Goal: Find contact information: Find contact information

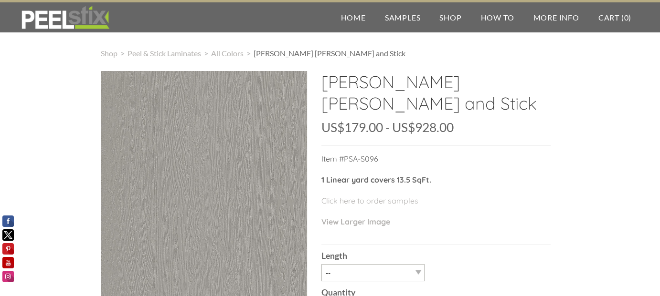
click at [377, 158] on p "Item #PSA-S096" at bounding box center [435, 163] width 229 height 21
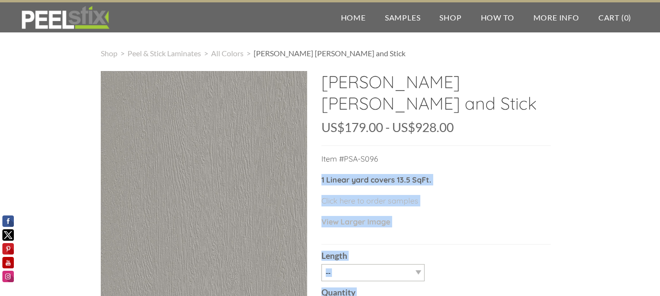
drag, startPoint x: 376, startPoint y: 158, endPoint x: 317, endPoint y: 160, distance: 59.2
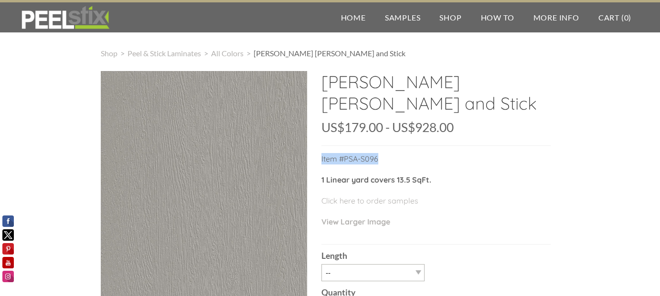
drag, startPoint x: 322, startPoint y: 157, endPoint x: 387, endPoint y: 157, distance: 65.4
click at [387, 157] on p "Item #PSA-S096" at bounding box center [435, 163] width 229 height 21
copy p "Item #PSA-S096"
click at [397, 102] on h2 "Madera Paloma Gray- Peel and Stick" at bounding box center [435, 96] width 229 height 50
drag, startPoint x: 394, startPoint y: 106, endPoint x: 322, endPoint y: 80, distance: 77.2
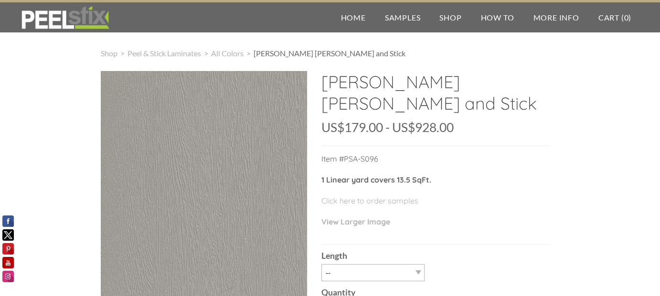
click at [322, 80] on h2 "Madera Paloma Gray- Peel and Stick" at bounding box center [435, 96] width 229 height 50
copy h2 "Madera Paloma Gray- Peel and Stick"
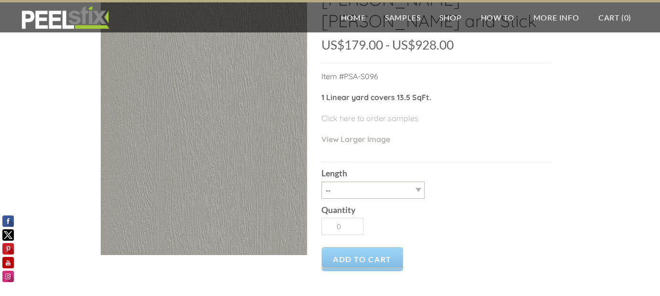
scroll to position [108, 0]
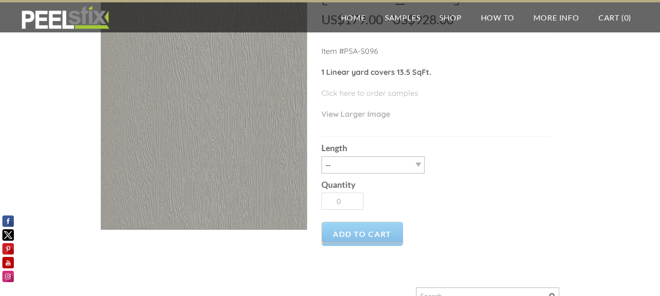
click at [569, 210] on div "Shop > Peel & Stick Laminates > All Colors > Madera Paloma Gray- Peel and Stick…" at bounding box center [330, 197] width 660 height 553
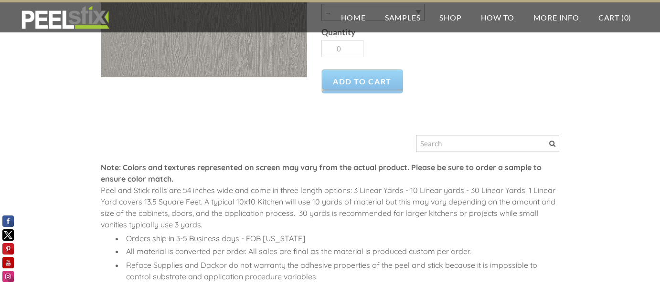
scroll to position [299, 0]
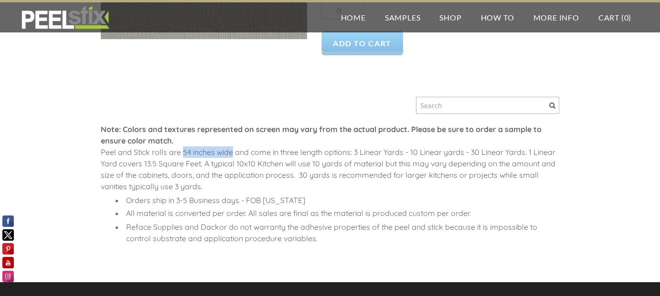
drag, startPoint x: 232, startPoint y: 150, endPoint x: 182, endPoint y: 150, distance: 49.6
click at [182, 150] on span "Peel and Stick rolls are 54 inches wide and come in three length options: 3 Lin…" at bounding box center [328, 169] width 454 height 44
copy span "54 inches wide"
drag, startPoint x: 527, startPoint y: 150, endPoint x: 470, endPoint y: 150, distance: 56.8
click at [470, 150] on span "Peel and Stick rolls are 54 inches wide and come in three length options: 3 Lin…" at bounding box center [328, 169] width 454 height 44
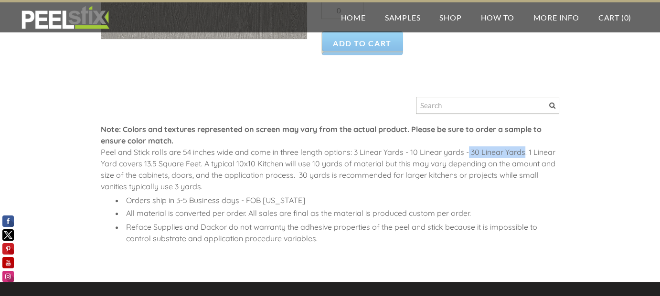
copy span "30 Linear Yards"
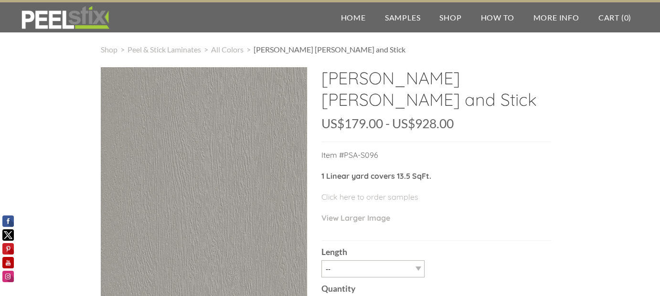
scroll to position [0, 0]
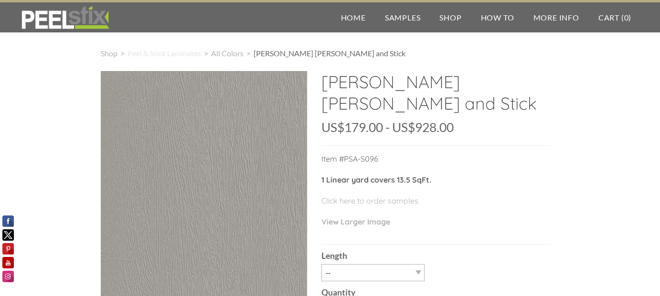
click at [174, 56] on span "Peel & Stick Laminates" at bounding box center [164, 53] width 74 height 9
drag, startPoint x: 431, startPoint y: 180, endPoint x: 321, endPoint y: 179, distance: 109.3
click at [321, 179] on strong "1 Linear yard covers 13.5 SqFt." at bounding box center [376, 180] width 110 height 10
copy strong "1 Linear yard covers 13.5 SqFt"
click at [157, 54] on span "Peel & Stick Laminates" at bounding box center [164, 53] width 74 height 9
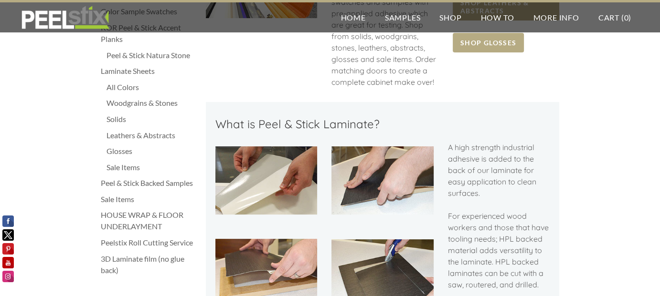
scroll to position [254, 0]
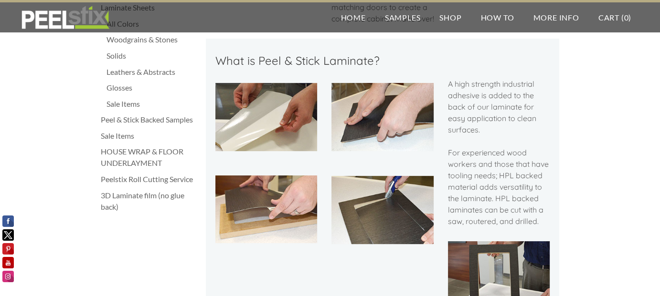
drag, startPoint x: 494, startPoint y: 199, endPoint x: 546, endPoint y: 233, distance: 62.2
click at [546, 233] on div "A high strength industrial adhesive is added to the back of our laminate for ea…" at bounding box center [499, 157] width 102 height 158
copy span "HPL backed laminates can be cut with a saw, routered, and drilled."
drag, startPoint x: 479, startPoint y: 97, endPoint x: 455, endPoint y: 84, distance: 26.7
click at [455, 84] on span "A high strength industrial adhesive is added to the back of our laminate for ea…" at bounding box center [498, 152] width 101 height 147
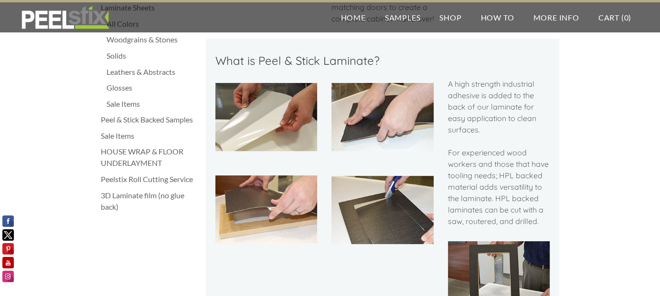
drag, startPoint x: 487, startPoint y: 82, endPoint x: 562, endPoint y: 101, distance: 76.9
drag, startPoint x: 453, startPoint y: 84, endPoint x: 466, endPoint y: 106, distance: 25.5
click at [466, 106] on span "A high strength industrial adhesive is added to the back of our laminate for ea…" at bounding box center [498, 152] width 101 height 147
copy span "high strength industrial adhesive is added to the back"
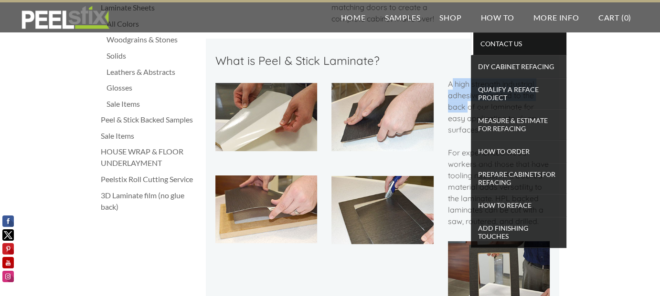
click at [494, 41] on span "Contact Us" at bounding box center [519, 43] width 88 height 13
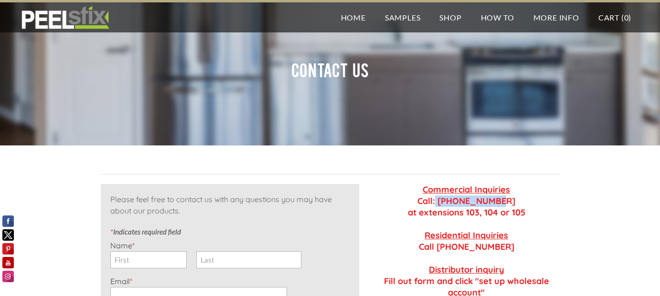
drag, startPoint x: 501, startPoint y: 198, endPoint x: 444, endPoint y: 199, distance: 56.8
click at [444, 199] on strong "Commercial Inquiries Call: 407-654-5013 at extensions 103, 104 or 105 Residenti…" at bounding box center [466, 241] width 165 height 114
copy strong "407-654-5013"
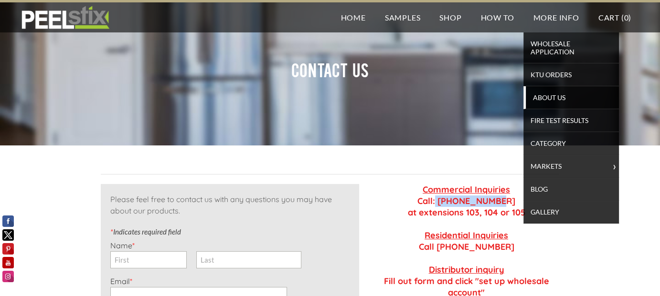
click at [558, 96] on span "About Us" at bounding box center [572, 97] width 88 height 13
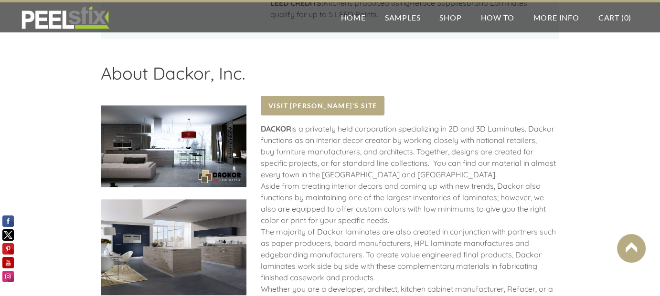
scroll to position [1121, 0]
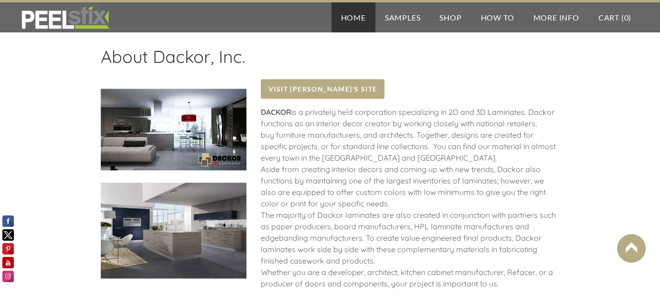
click at [357, 16] on link "Home" at bounding box center [353, 17] width 44 height 30
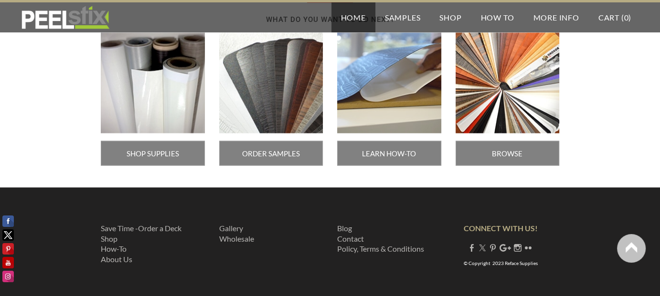
scroll to position [1728, 0]
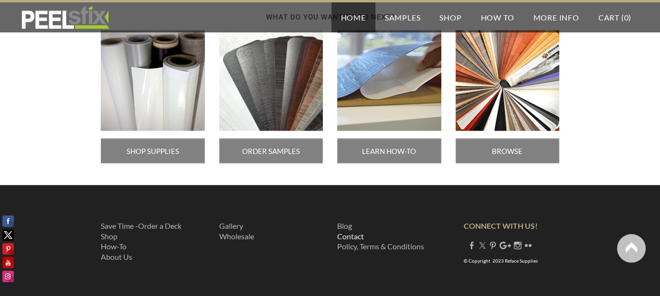
click at [357, 231] on link "Contact" at bounding box center [350, 235] width 27 height 9
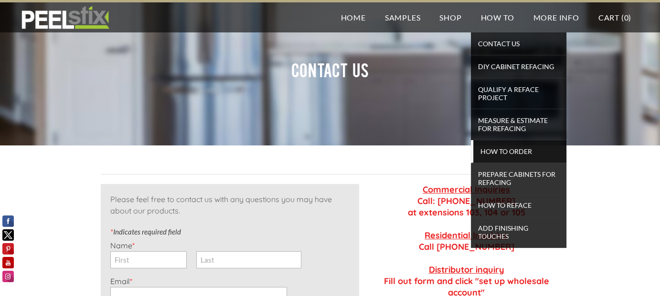
click at [496, 149] on span "How To Order" at bounding box center [519, 151] width 88 height 13
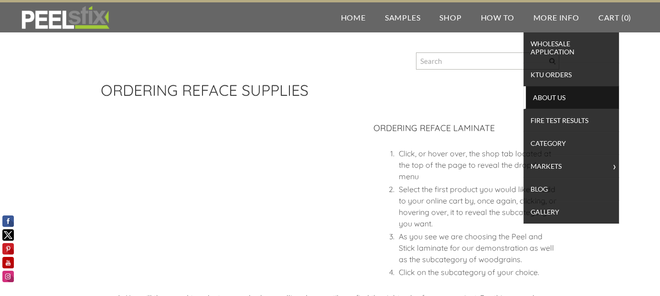
click at [548, 96] on span "About Us" at bounding box center [572, 97] width 88 height 13
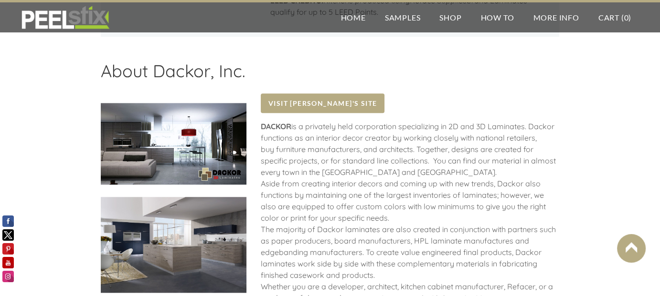
scroll to position [1146, 0]
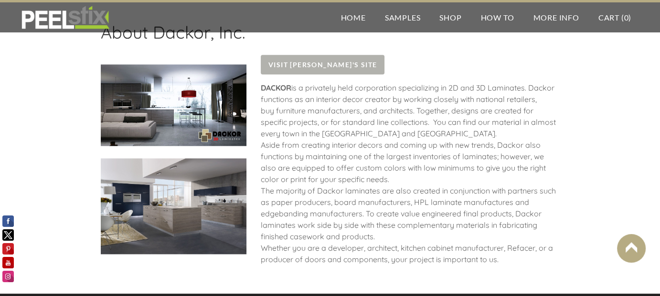
click at [333, 55] on span "Visit Dackor's Site" at bounding box center [323, 65] width 124 height 20
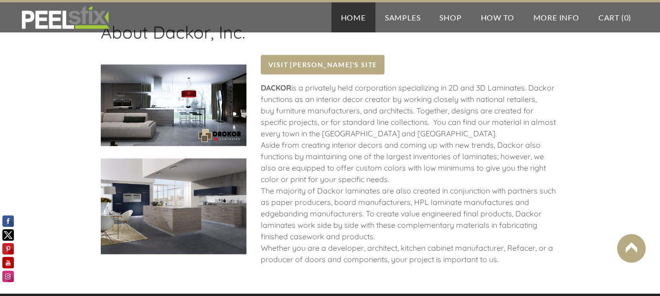
click at [360, 16] on link "Home" at bounding box center [353, 17] width 44 height 30
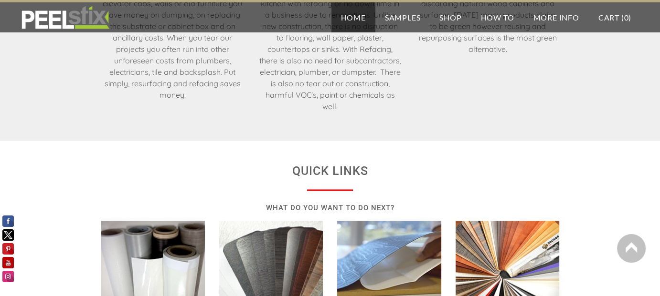
scroll to position [1728, 0]
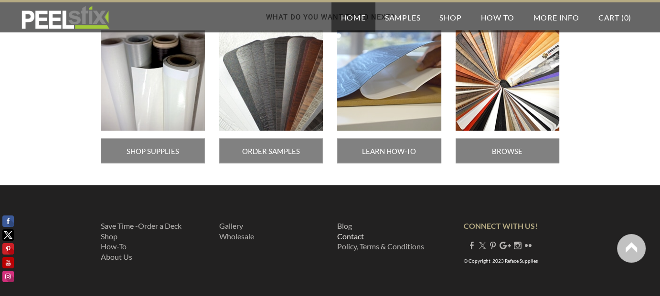
click at [355, 232] on link "Contact" at bounding box center [350, 235] width 27 height 9
